Goal: Information Seeking & Learning: Learn about a topic

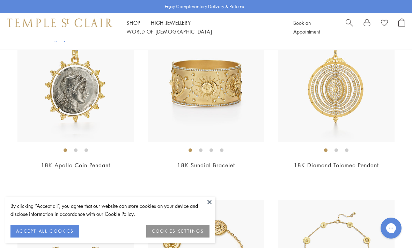
scroll to position [210, 0]
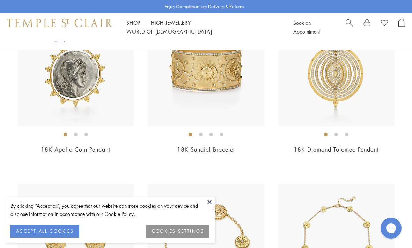
click at [376, 105] on img at bounding box center [336, 68] width 116 height 116
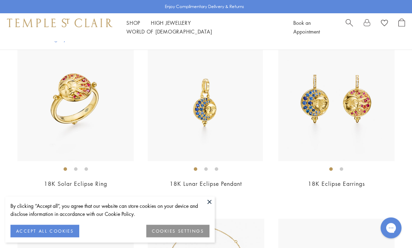
scroll to position [524, 0]
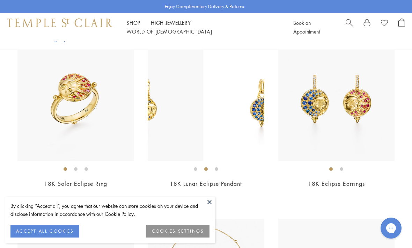
click at [229, 121] on img at bounding box center [261, 102] width 116 height 116
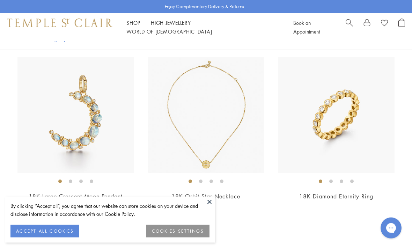
scroll to position [2962, 0]
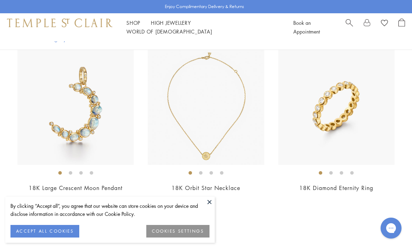
click at [394, 143] on img at bounding box center [336, 107] width 116 height 116
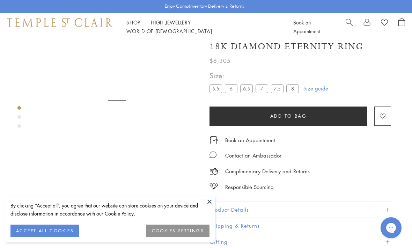
scroll to position [25, 0]
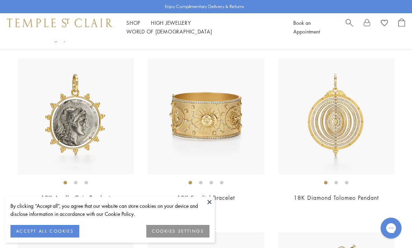
scroll to position [170, 0]
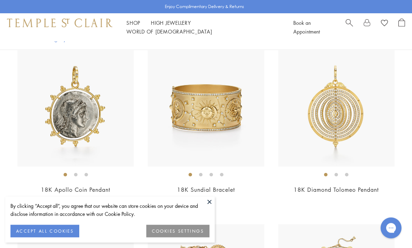
click at [102, 106] on img at bounding box center [75, 109] width 116 height 116
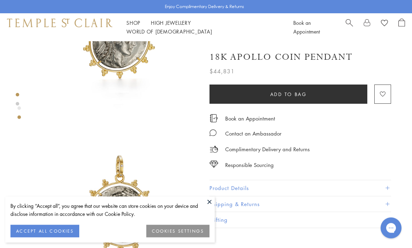
scroll to position [89, 0]
click at [387, 186] on span at bounding box center [387, 188] width 4 height 4
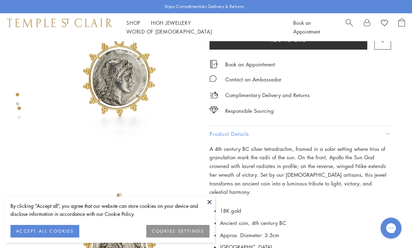
scroll to position [0, 0]
